Goal: Navigation & Orientation: Find specific page/section

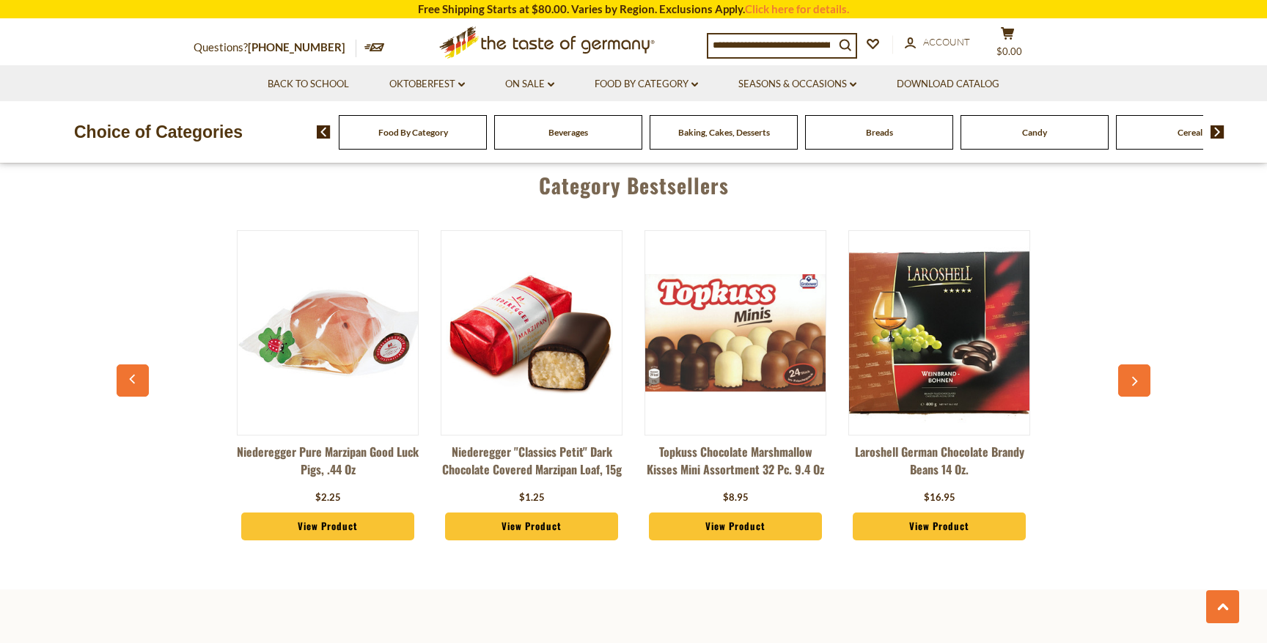
scroll to position [658, 0]
click at [1123, 373] on button "button" at bounding box center [1134, 380] width 32 height 32
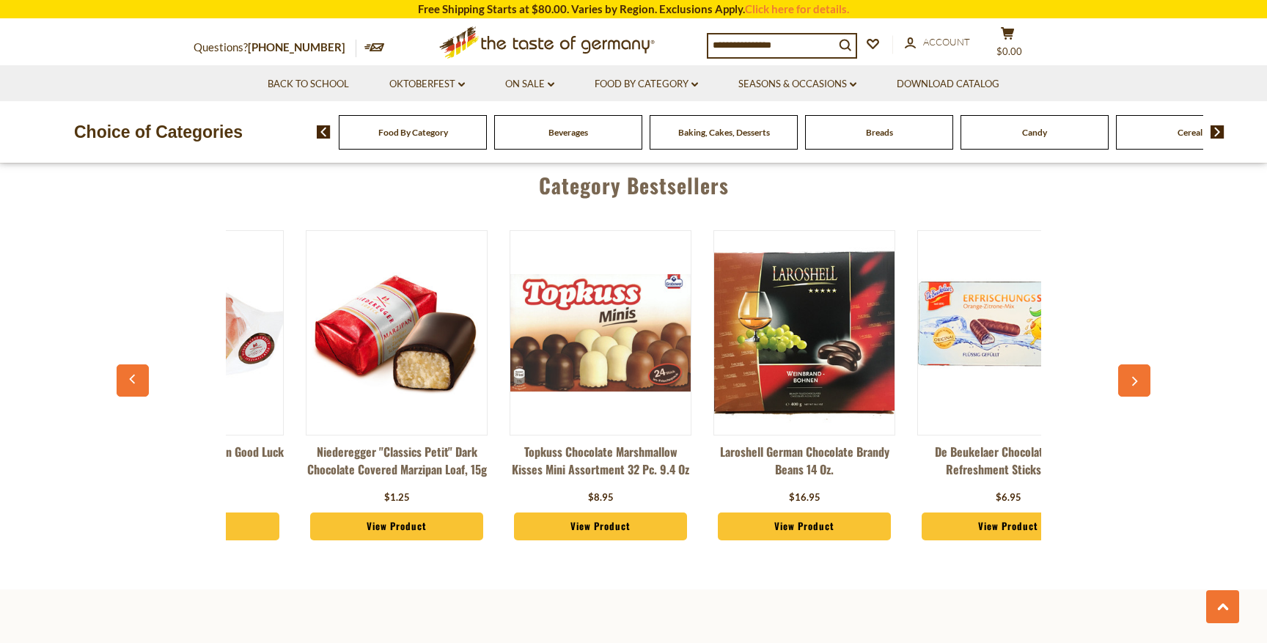
click at [1123, 373] on button "button" at bounding box center [1134, 380] width 32 height 32
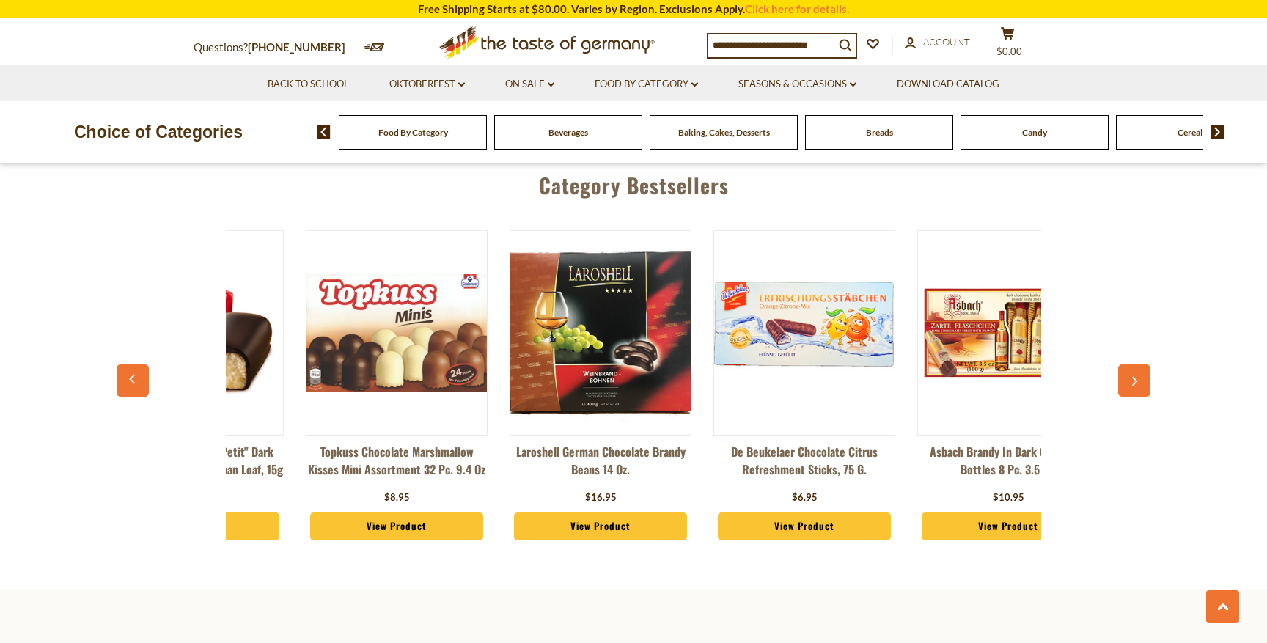
click at [1123, 373] on button "button" at bounding box center [1134, 380] width 32 height 32
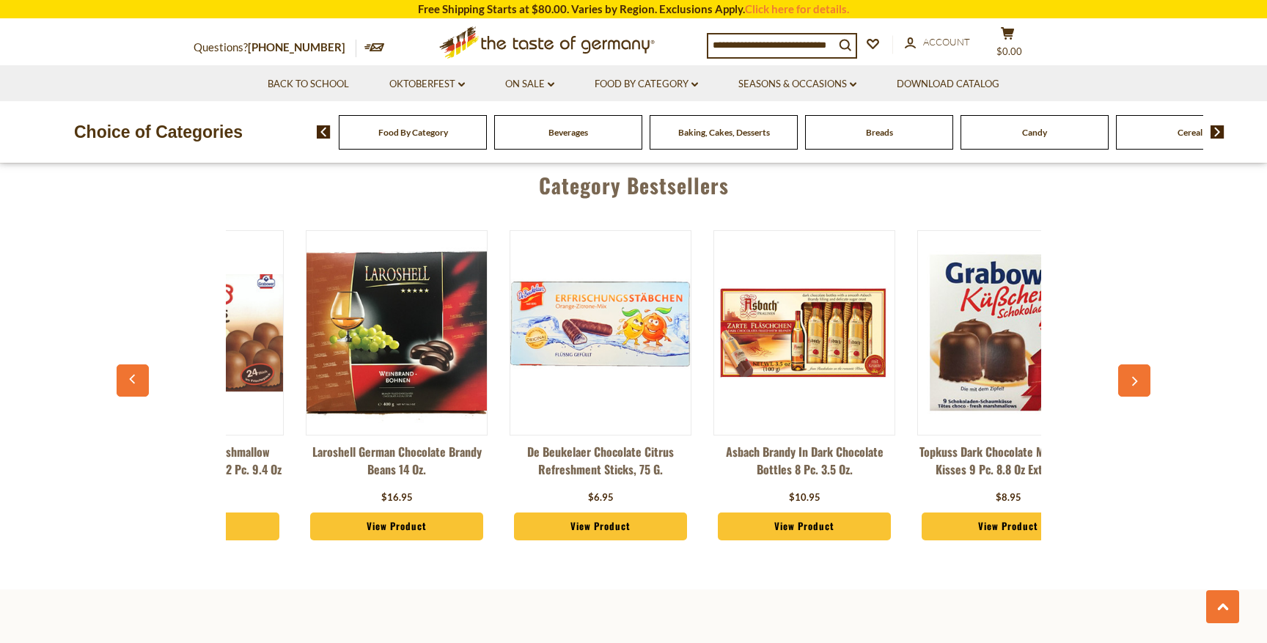
click at [1123, 373] on button "button" at bounding box center [1134, 380] width 32 height 32
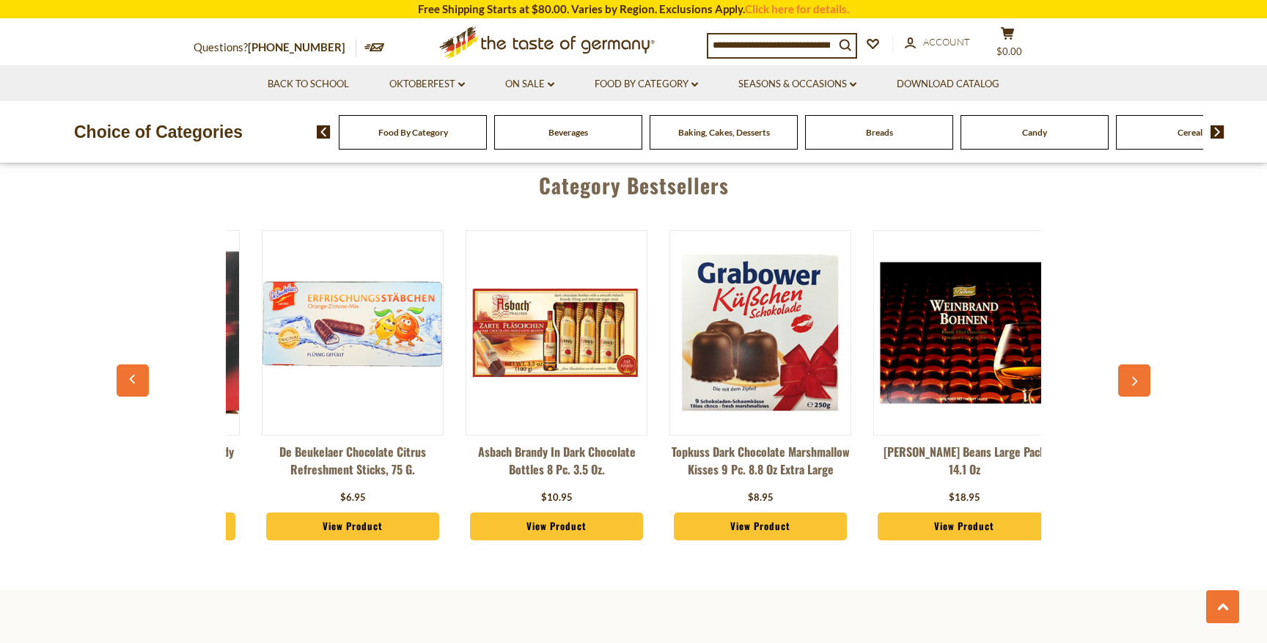
click at [1123, 373] on button "button" at bounding box center [1134, 380] width 32 height 32
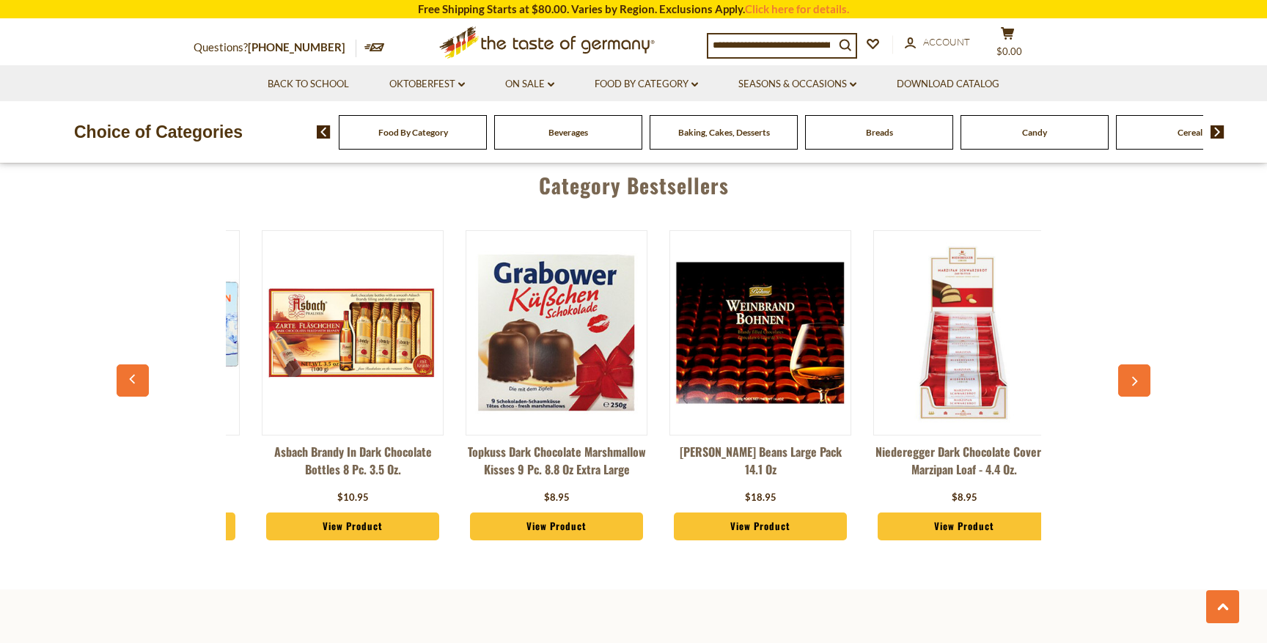
click at [1122, 373] on button "button" at bounding box center [1134, 380] width 32 height 32
click at [1122, 373] on div "**********" at bounding box center [633, 445] width 1267 height 1865
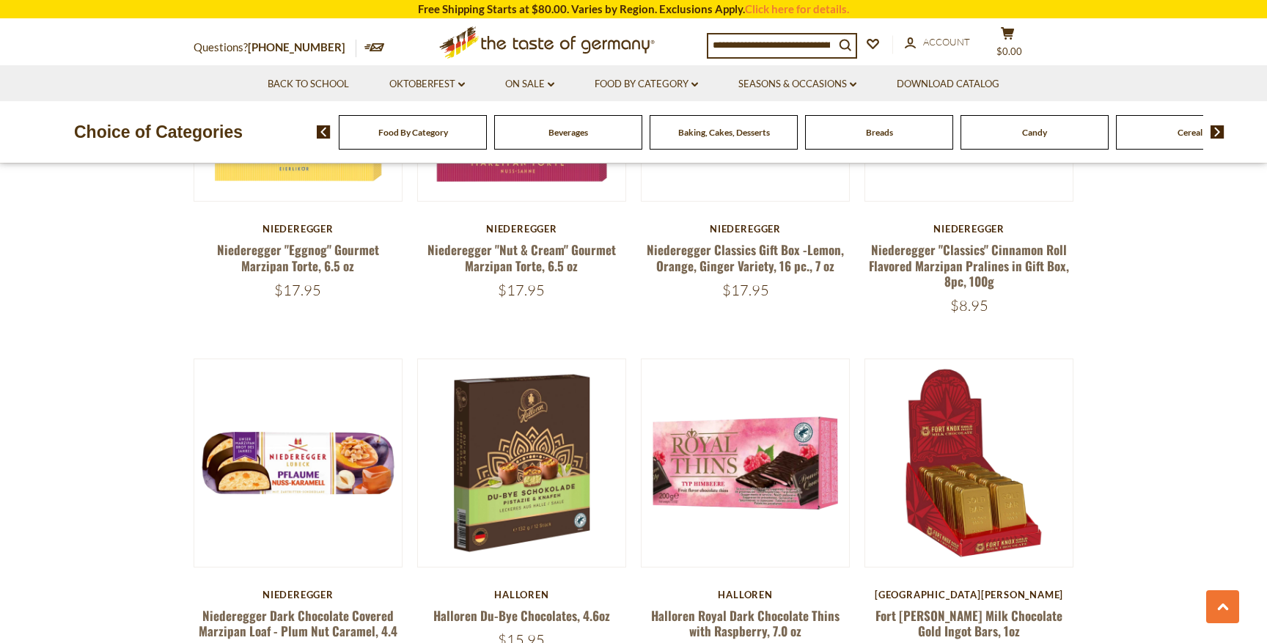
scroll to position [0, 1198]
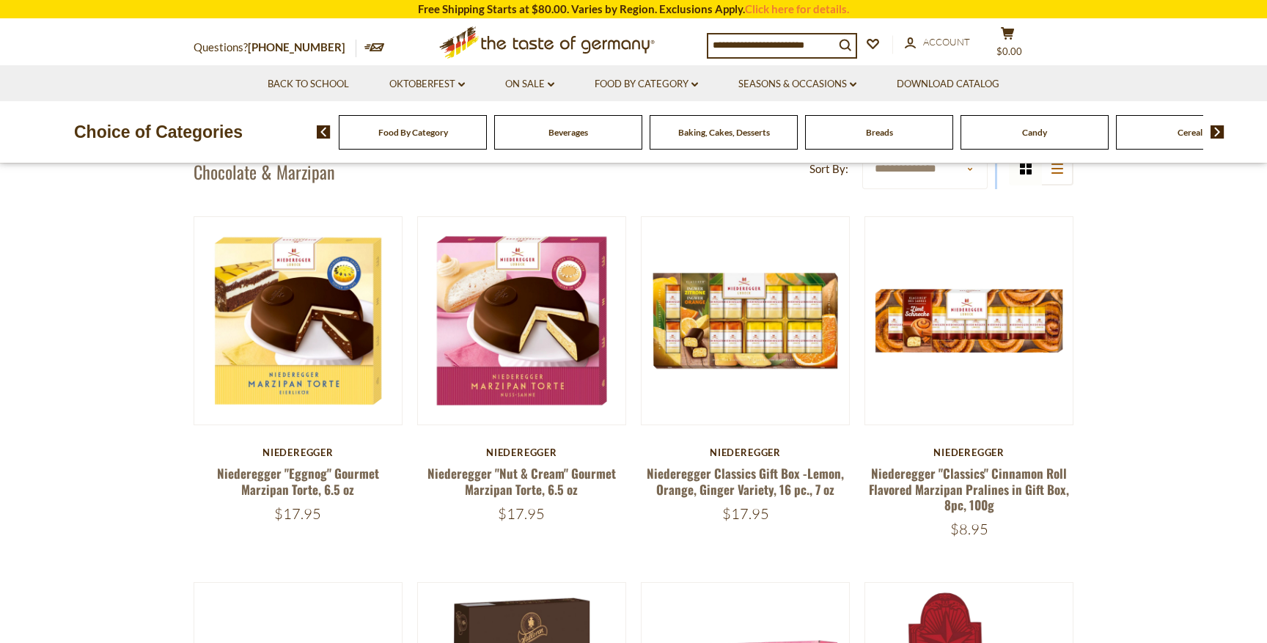
scroll to position [0, 0]
